Goal: Task Accomplishment & Management: Complete application form

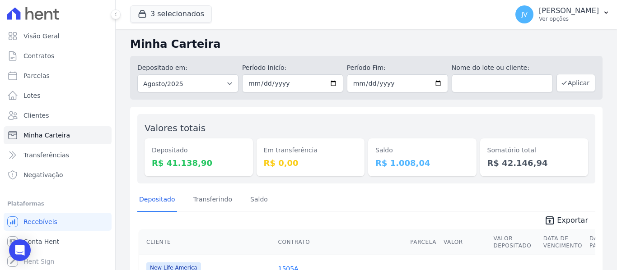
scroll to position [181, 0]
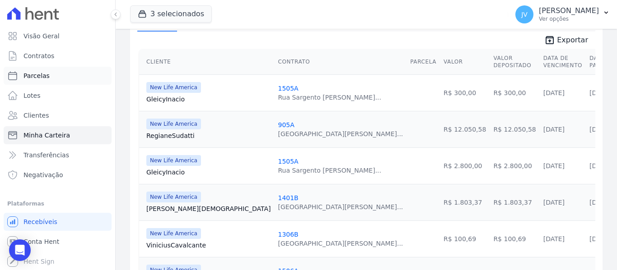
click at [37, 77] on span "Parcelas" at bounding box center [36, 75] width 26 height 9
select select
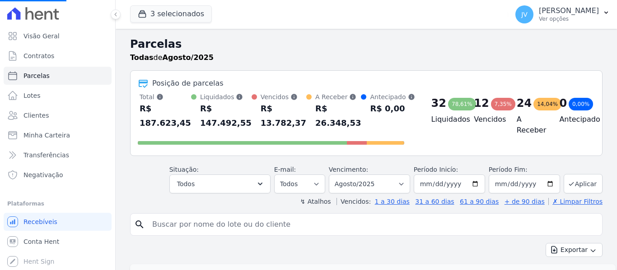
click at [185, 227] on input "search" at bounding box center [373, 225] width 452 height 18
type input "ele"
select select
click at [185, 227] on input "search" at bounding box center [373, 225] width 452 height 18
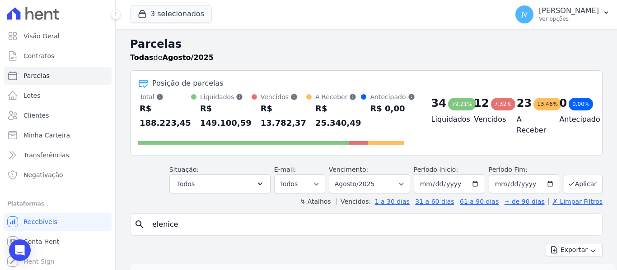
type input "elenice"
select select
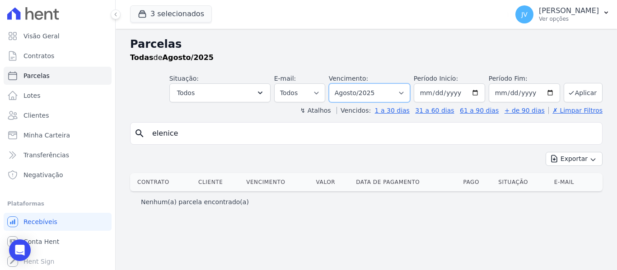
click at [366, 88] on select "Filtrar por período ──────── Todos os meses Setembro/2022 Outubro/2022 Novembro…" at bounding box center [369, 93] width 81 height 19
select select "07/2025"
click at [341, 84] on select "Filtrar por período ──────── Todos os meses Setembro/2022 Outubro/2022 Novembro…" at bounding box center [369, 93] width 81 height 19
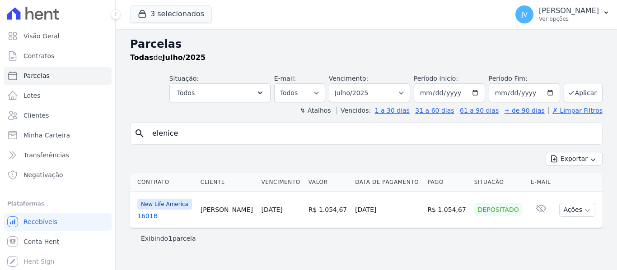
select select
click at [279, 212] on link "[DATE]" at bounding box center [271, 209] width 21 height 7
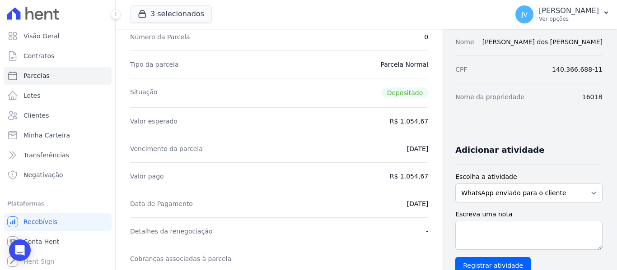
scroll to position [90, 0]
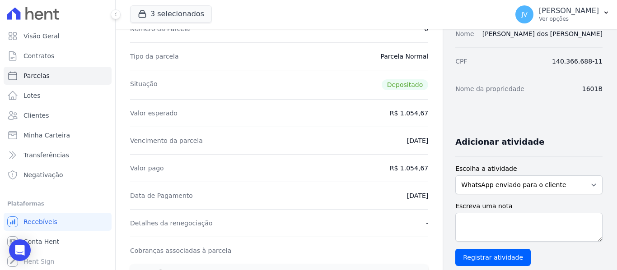
drag, startPoint x: 413, startPoint y: 168, endPoint x: 390, endPoint y: 166, distance: 23.1
click at [390, 166] on dd "R$ 1.054,67" at bounding box center [409, 168] width 38 height 9
copy dd "1.054,67"
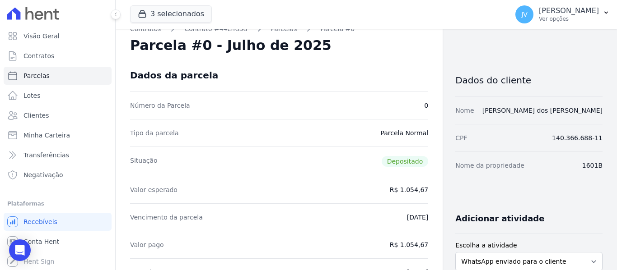
scroll to position [0, 0]
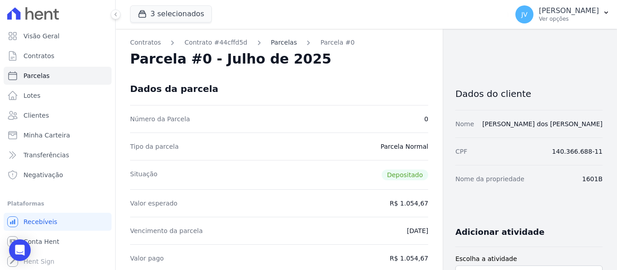
click at [274, 44] on link "Parcelas" at bounding box center [284, 42] width 26 height 9
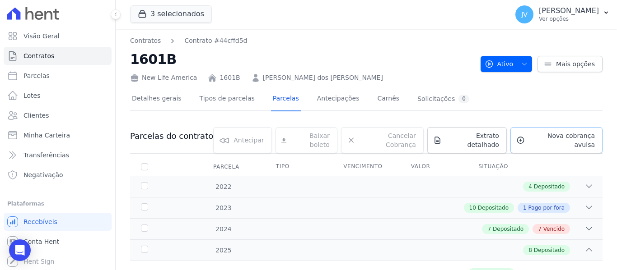
click at [556, 135] on span "Nova cobrança avulsa" at bounding box center [561, 140] width 66 height 18
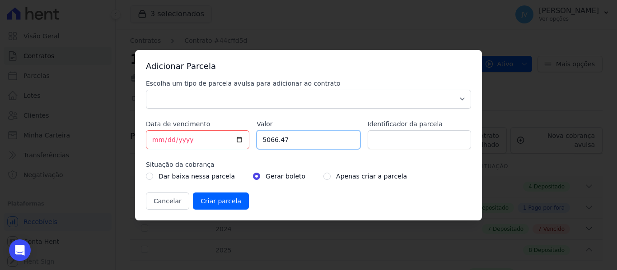
drag, startPoint x: 293, startPoint y: 137, endPoint x: 194, endPoint y: 130, distance: 98.7
click at [194, 130] on div "Escolha um tipo de parcela avulsa para adicionar ao contrato Parcela Normal Sin…" at bounding box center [308, 144] width 325 height 131
paste input "1.0546"
click at [266, 140] on input "1.05467" at bounding box center [307, 139] width 103 height 19
click at [277, 140] on input "105467" at bounding box center [307, 139] width 103 height 19
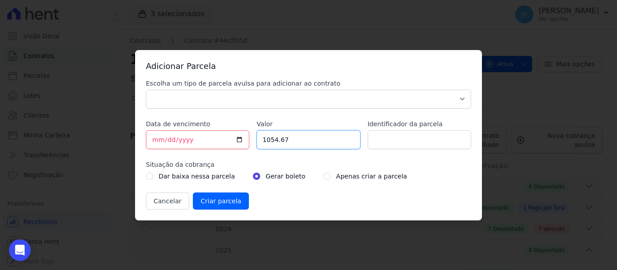
type input "1054.67"
click at [151, 143] on input "[DATE]" at bounding box center [197, 139] width 103 height 19
type input "[DATE]"
click at [219, 199] on input "Criar parcela" at bounding box center [221, 201] width 56 height 17
click at [217, 93] on select "Parcela Normal Sinal Caução Intercalada Chaves Pré Chaves Pós Chaves Taxas Quit…" at bounding box center [308, 99] width 325 height 19
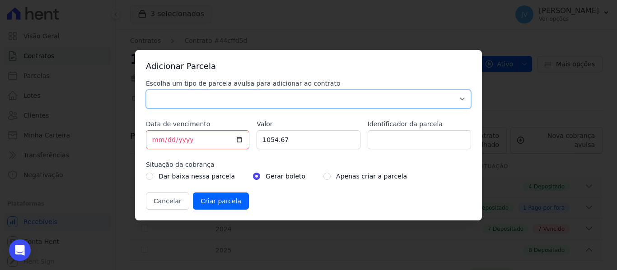
select select "standard"
click at [146, 90] on select "Parcela Normal Sinal Caução Intercalada Chaves Pré Chaves Pós Chaves Taxas Quit…" at bounding box center [308, 99] width 325 height 19
click at [220, 209] on input "Criar parcela" at bounding box center [221, 201] width 56 height 17
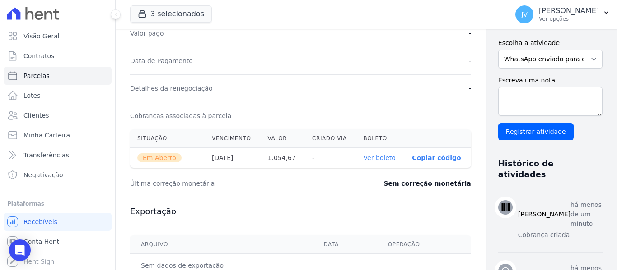
scroll to position [226, 0]
click at [365, 161] on link "Ver boleto" at bounding box center [379, 157] width 32 height 7
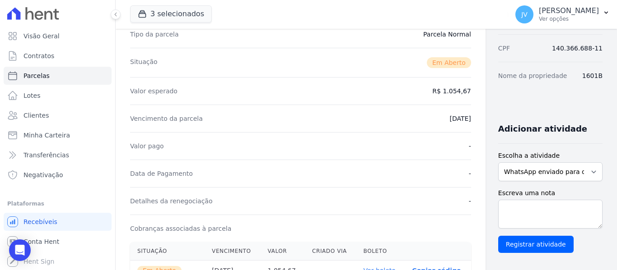
scroll to position [95, 0]
